Goal: Check status: Check status

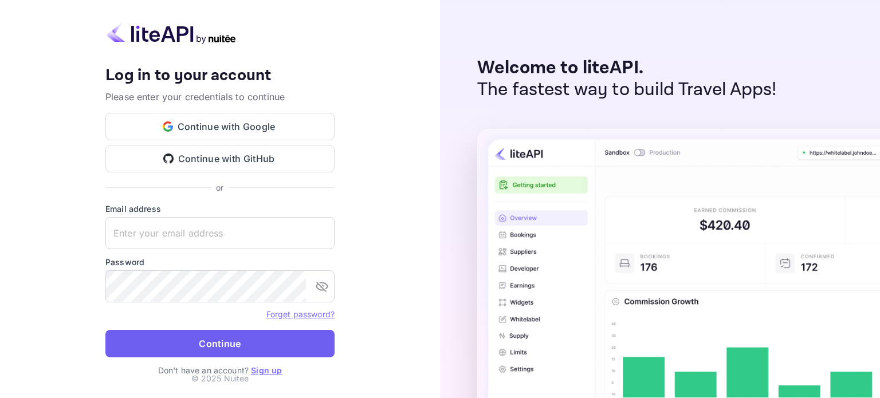
type input "[EMAIL_ADDRESS][DOMAIN_NAME]"
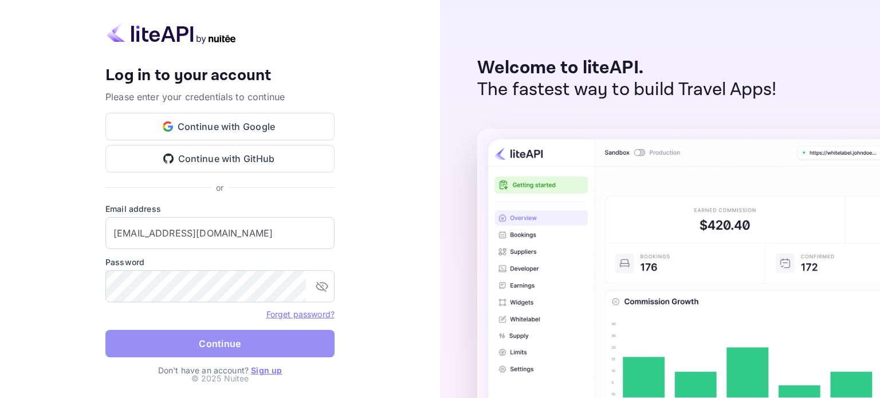
click at [210, 350] on button "Continue" at bounding box center [219, 344] width 229 height 28
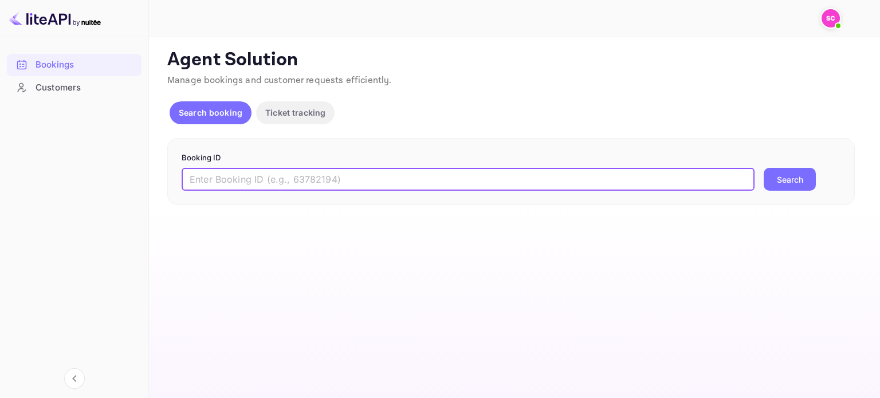
click at [733, 187] on input "text" at bounding box center [468, 179] width 573 height 23
paste input "9455159"
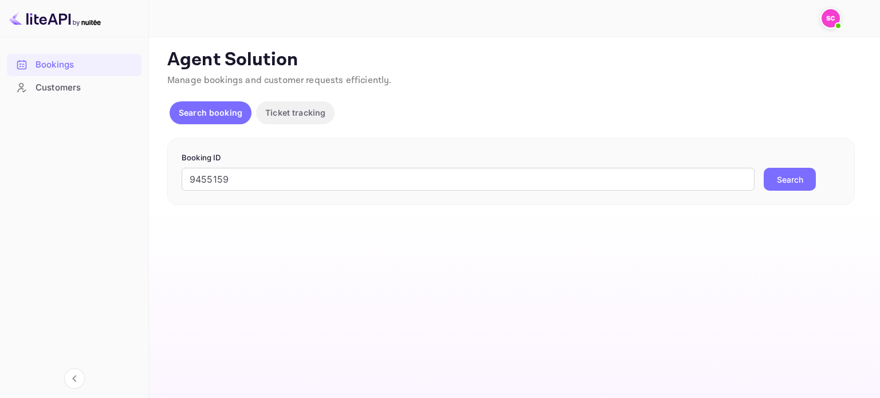
click at [806, 187] on button "Search" at bounding box center [790, 179] width 52 height 23
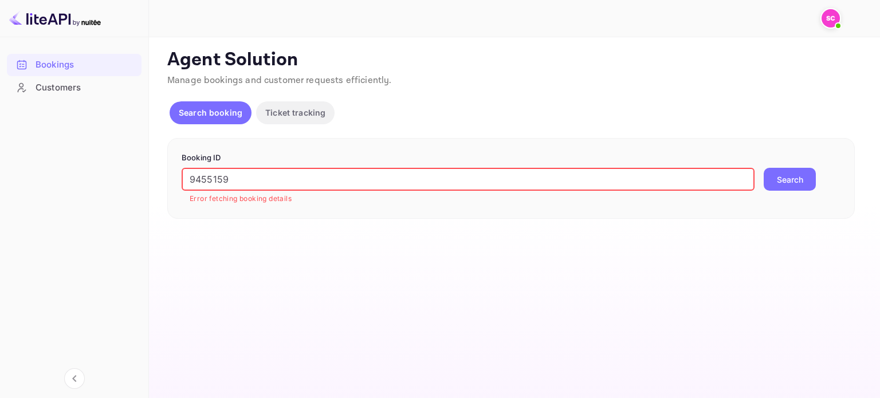
click at [740, 182] on input "9455159" at bounding box center [468, 179] width 573 height 23
paste input "48150"
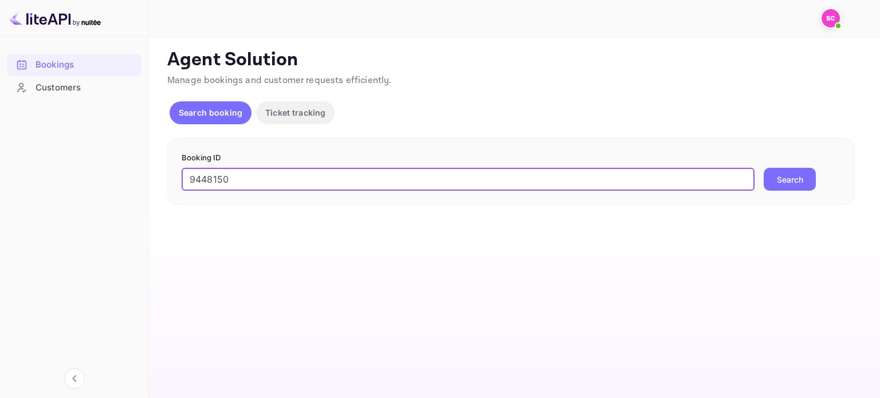
type input "9448150"
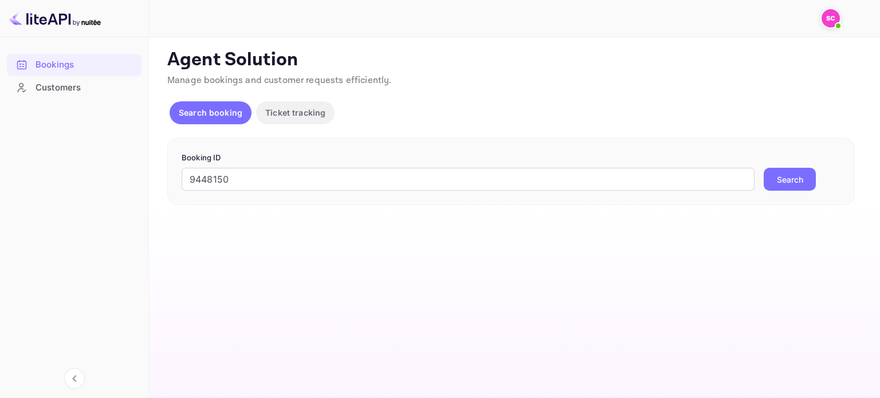
click at [803, 184] on button "Search" at bounding box center [790, 179] width 52 height 23
